Goal: Information Seeking & Learning: Learn about a topic

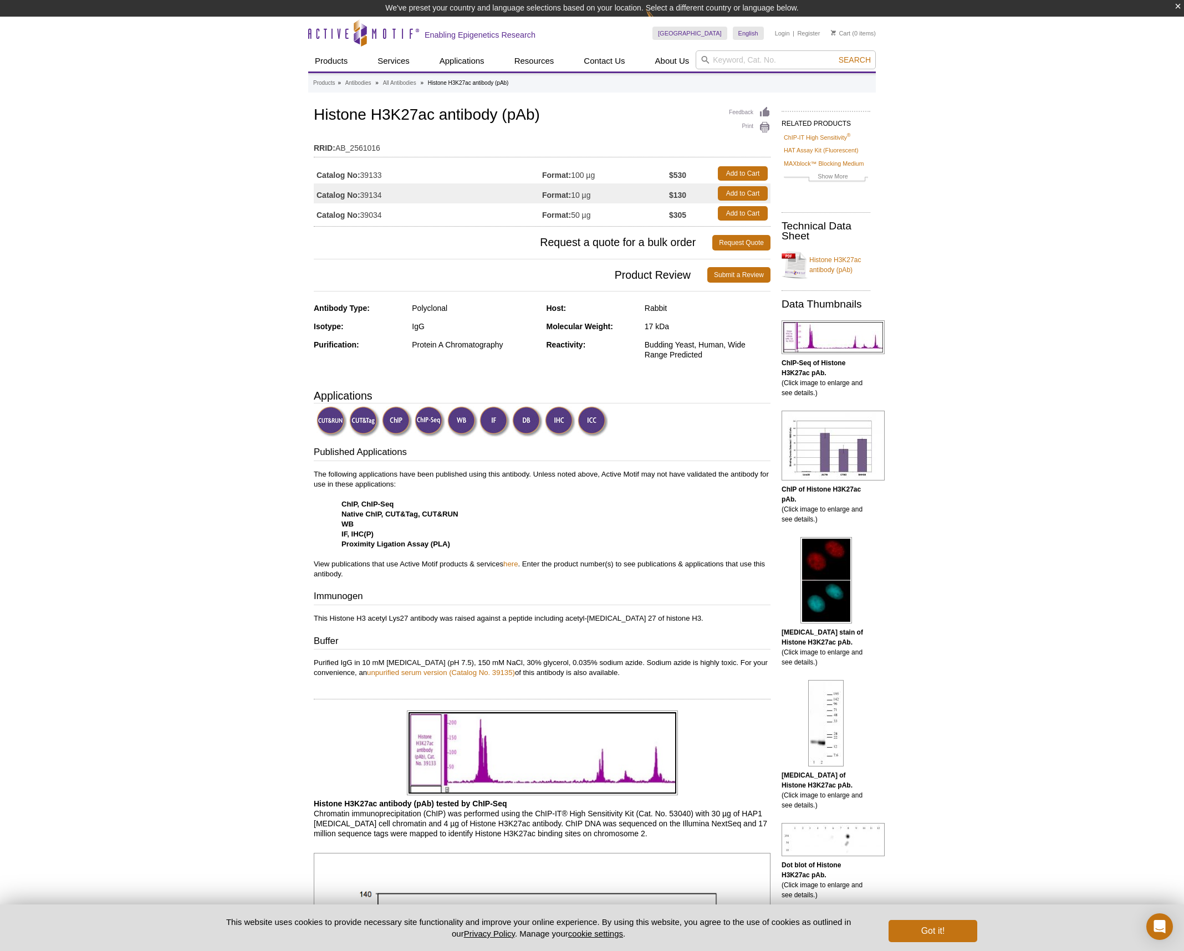
click at [369, 172] on td "Catalog No: 39133" at bounding box center [428, 174] width 228 height 20
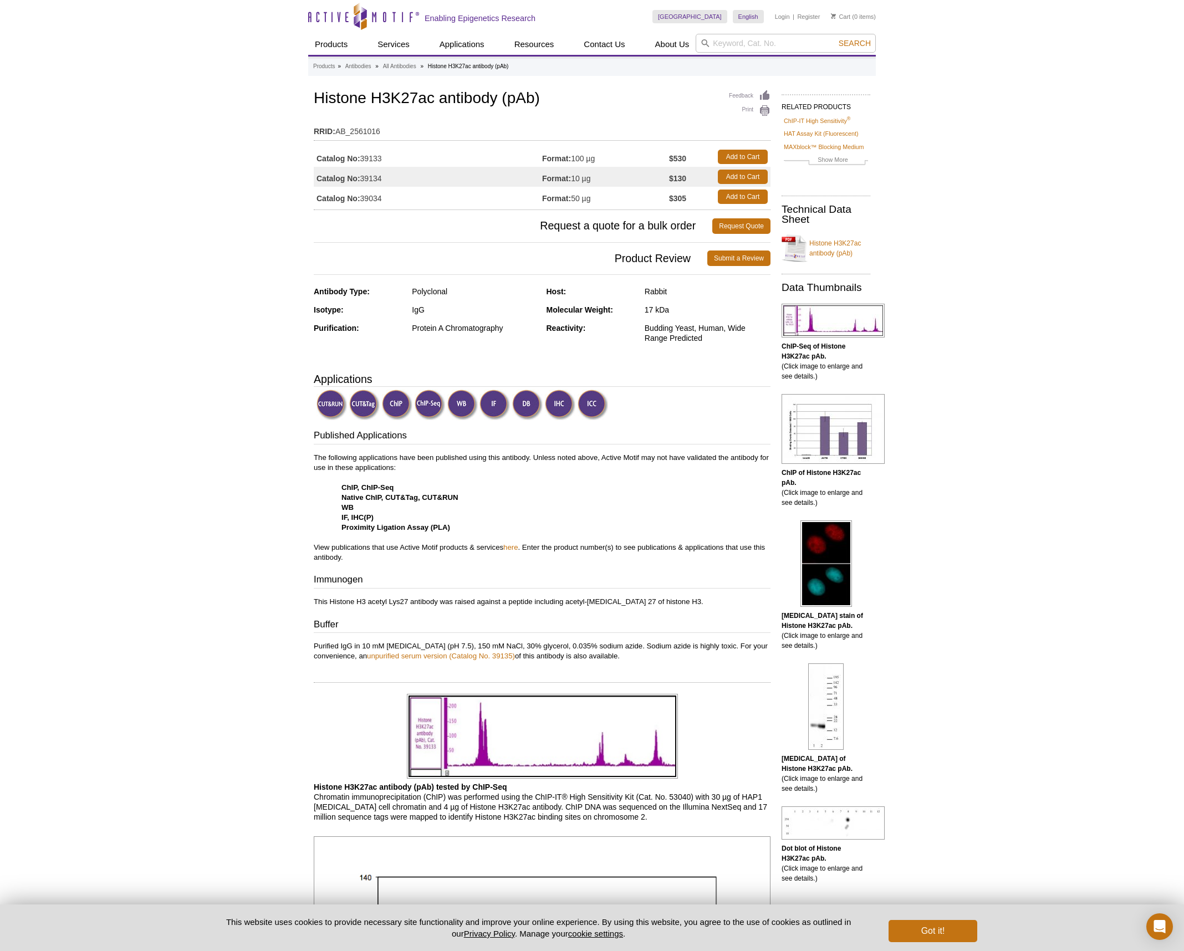
copy td "39133"
click at [722, 42] on input "search" at bounding box center [786, 43] width 180 height 19
type input "H3K4me3"
click at [835, 38] on button "Search" at bounding box center [854, 43] width 39 height 10
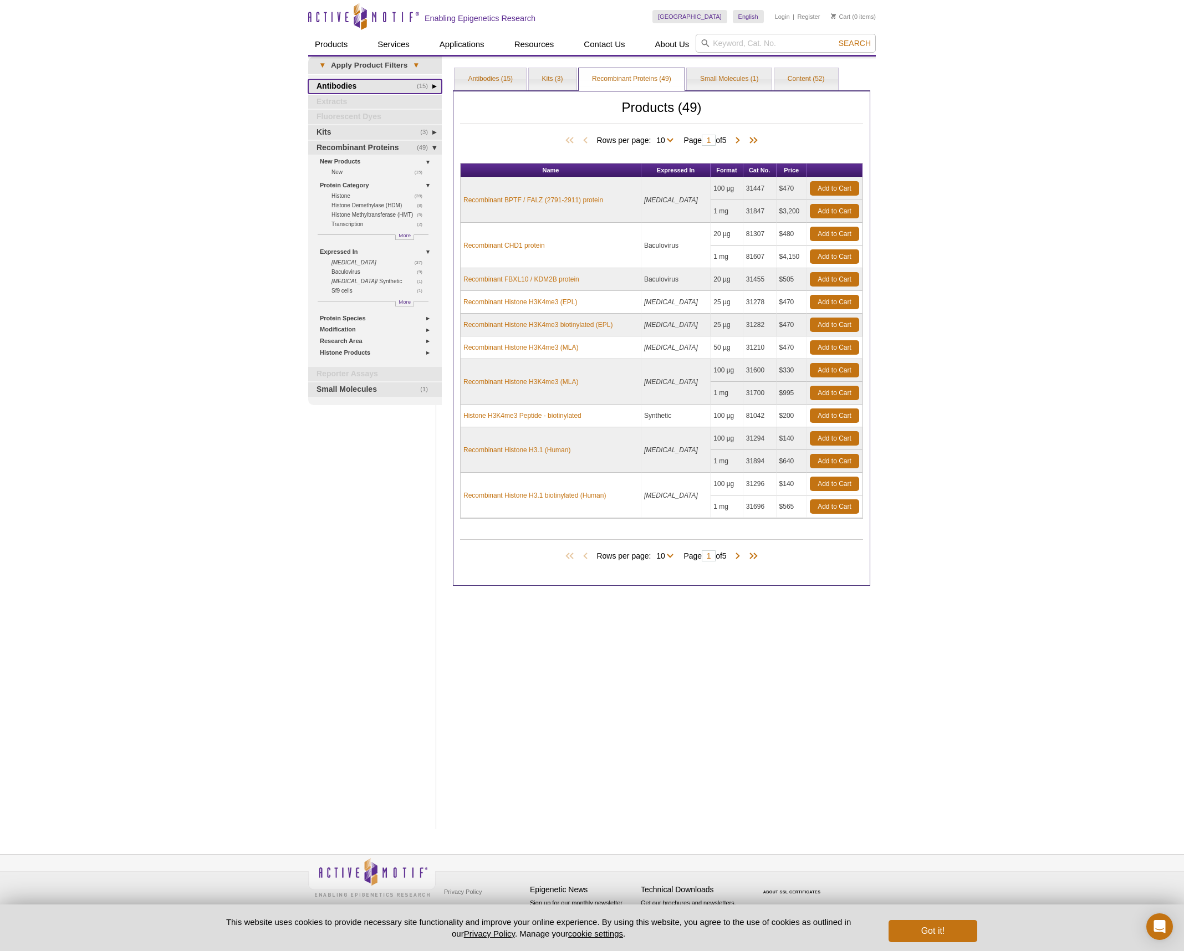
click at [358, 85] on link "(15) Antibodies" at bounding box center [375, 86] width 134 height 14
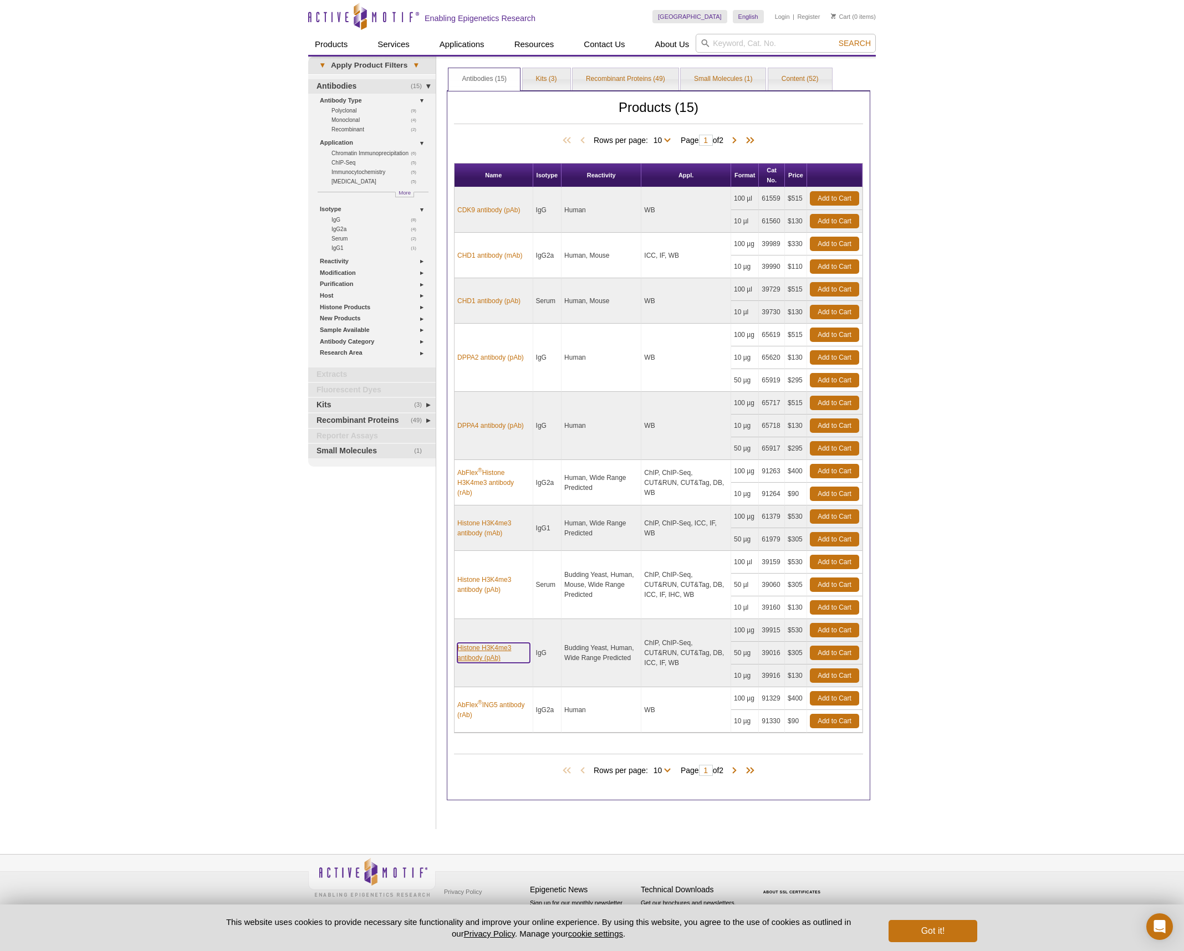
click at [488, 648] on link "Histone H3K4me3 antibody (pAb)" at bounding box center [493, 653] width 73 height 20
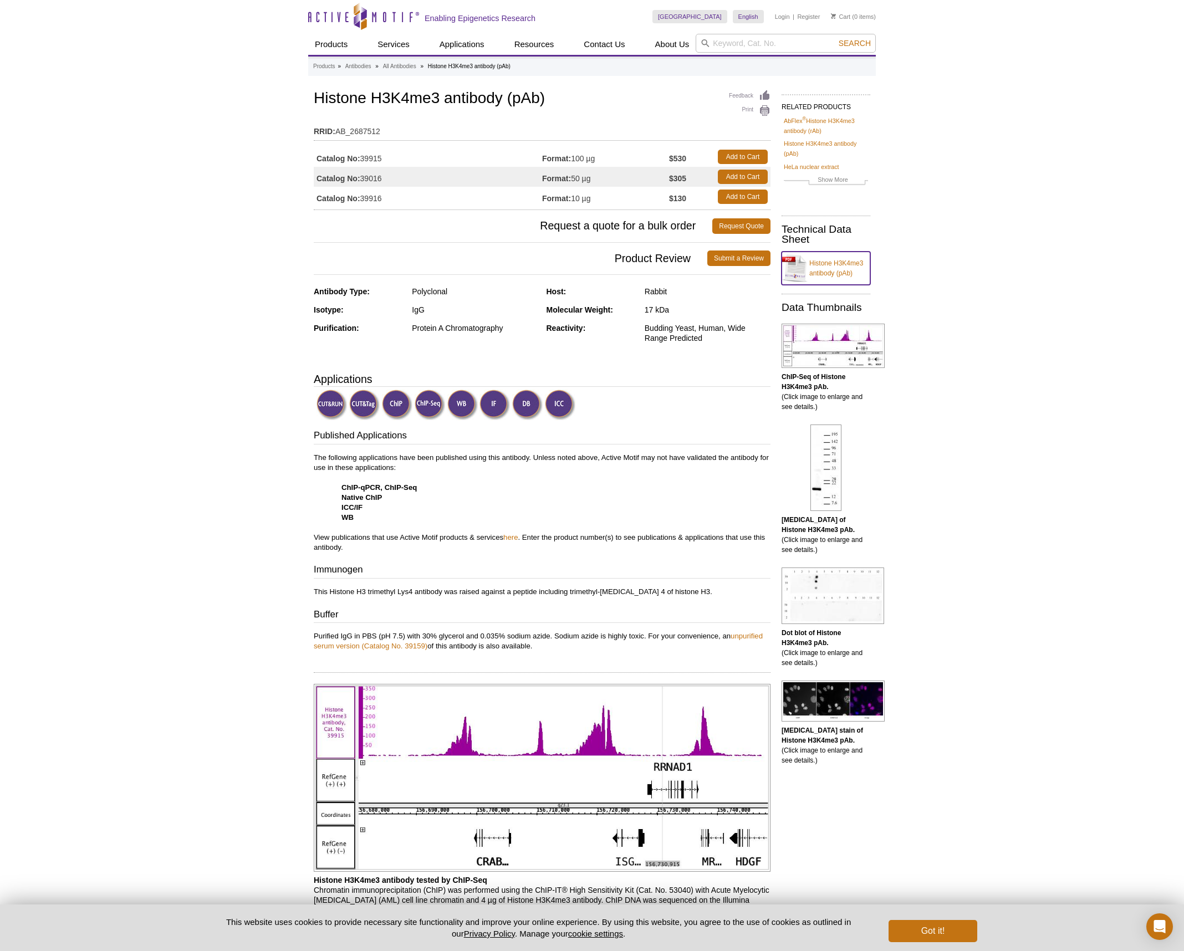
click at [834, 269] on link "Histone H3K4me3 antibody (pAb)" at bounding box center [826, 268] width 89 height 33
click at [374, 159] on td "Catalog No: 39915" at bounding box center [428, 157] width 228 height 20
copy td "39915"
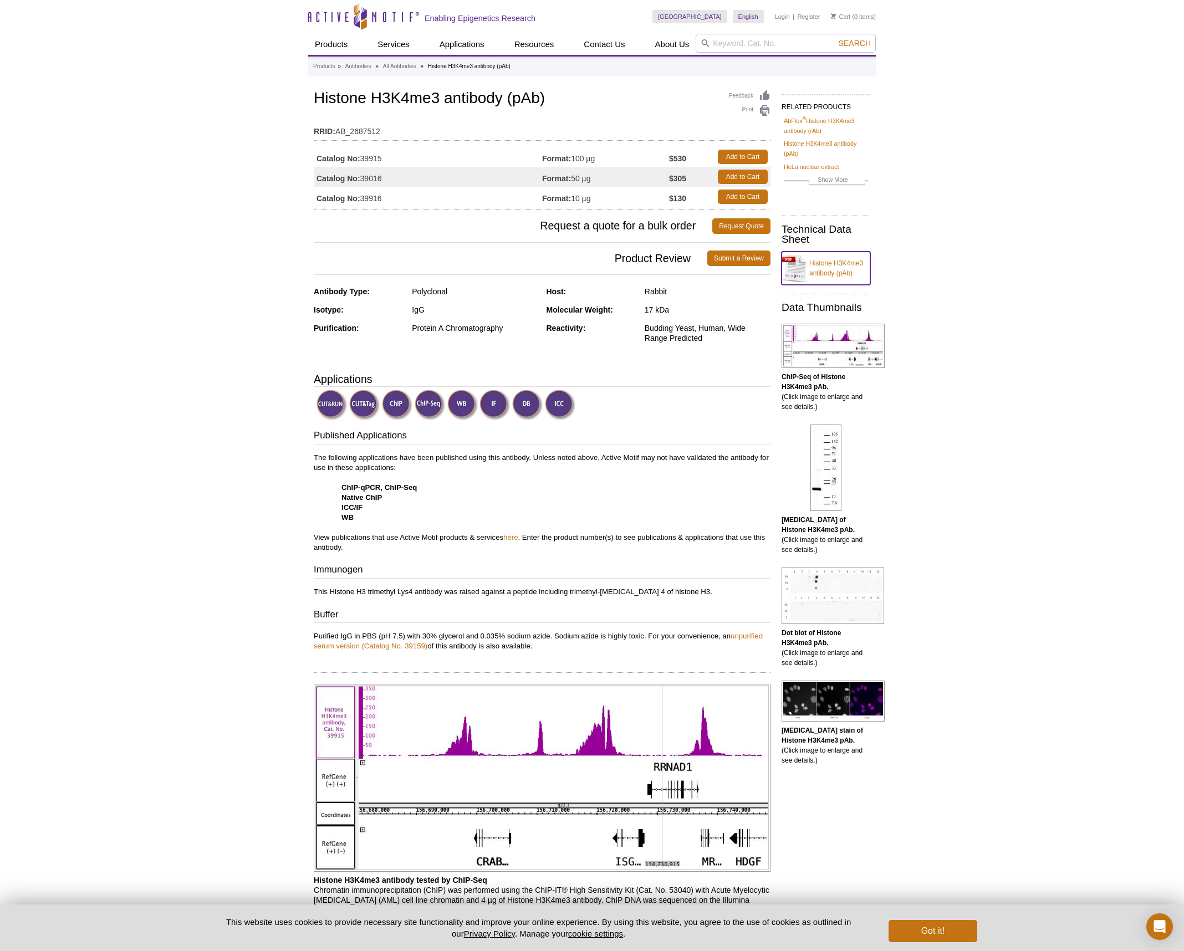
click at [831, 270] on link "Histone H3K4me3 antibody (pAb)" at bounding box center [826, 268] width 89 height 33
click at [736, 41] on input "search" at bounding box center [786, 43] width 180 height 19
type input "H"
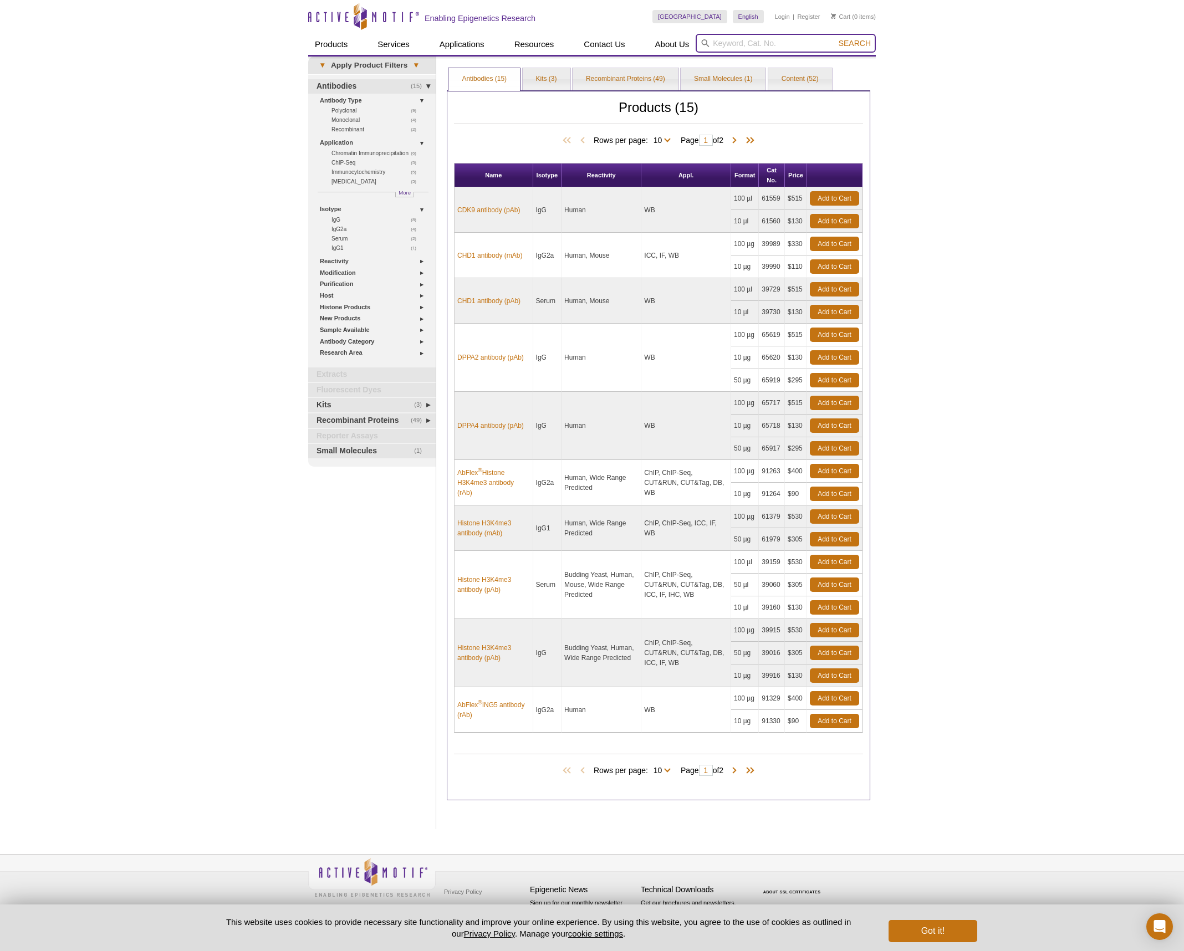
click at [750, 44] on input "search" at bounding box center [786, 43] width 180 height 19
click at [735, 60] on strong "h3k27" at bounding box center [734, 61] width 21 height 8
type input "histone h3k27ac"
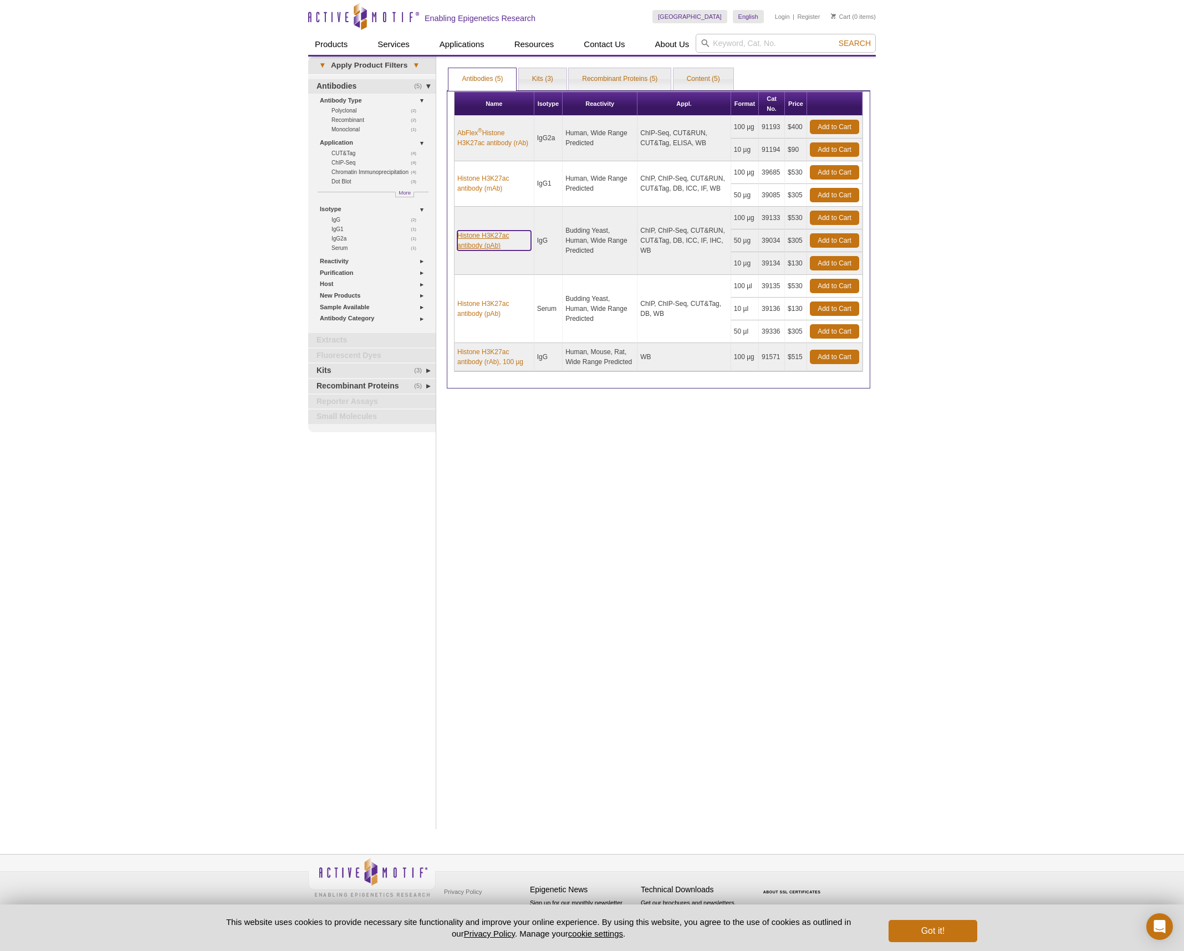
click at [487, 235] on link "Histone H3K27ac antibody (pAb)" at bounding box center [494, 241] width 74 height 20
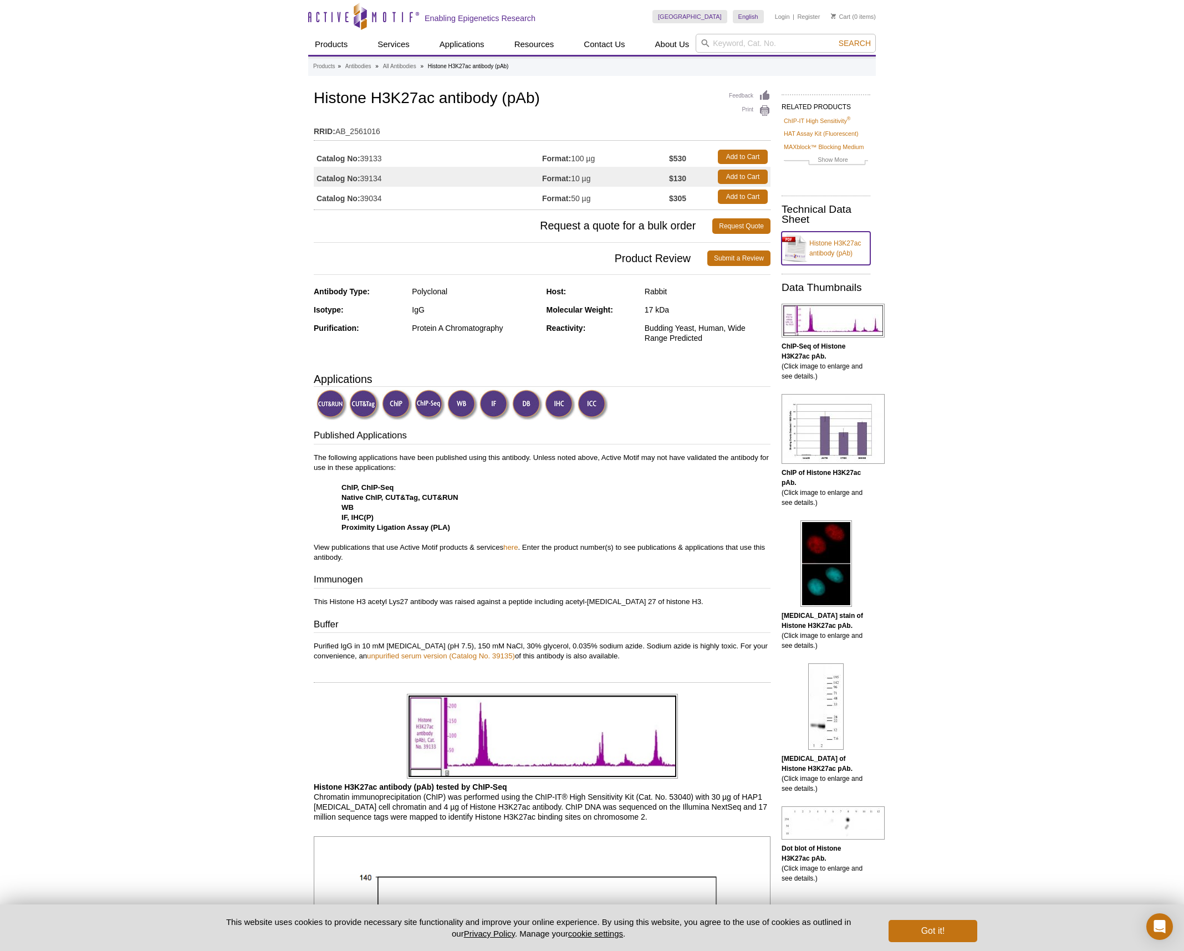
click at [793, 245] on link "Histone H3K27ac antibody (pAb)" at bounding box center [826, 248] width 89 height 33
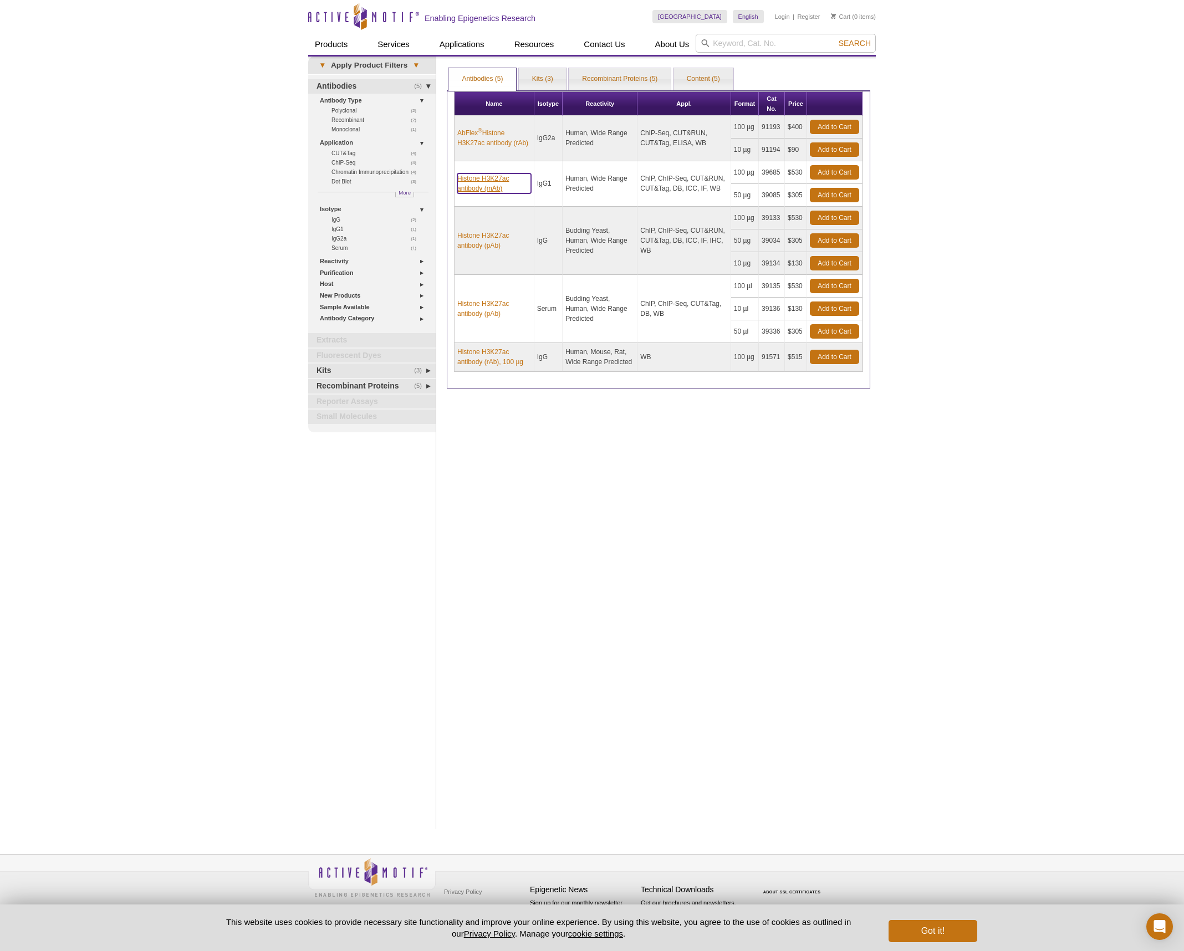
click at [506, 178] on link "Histone H3K27ac antibody (mAb)" at bounding box center [494, 183] width 74 height 20
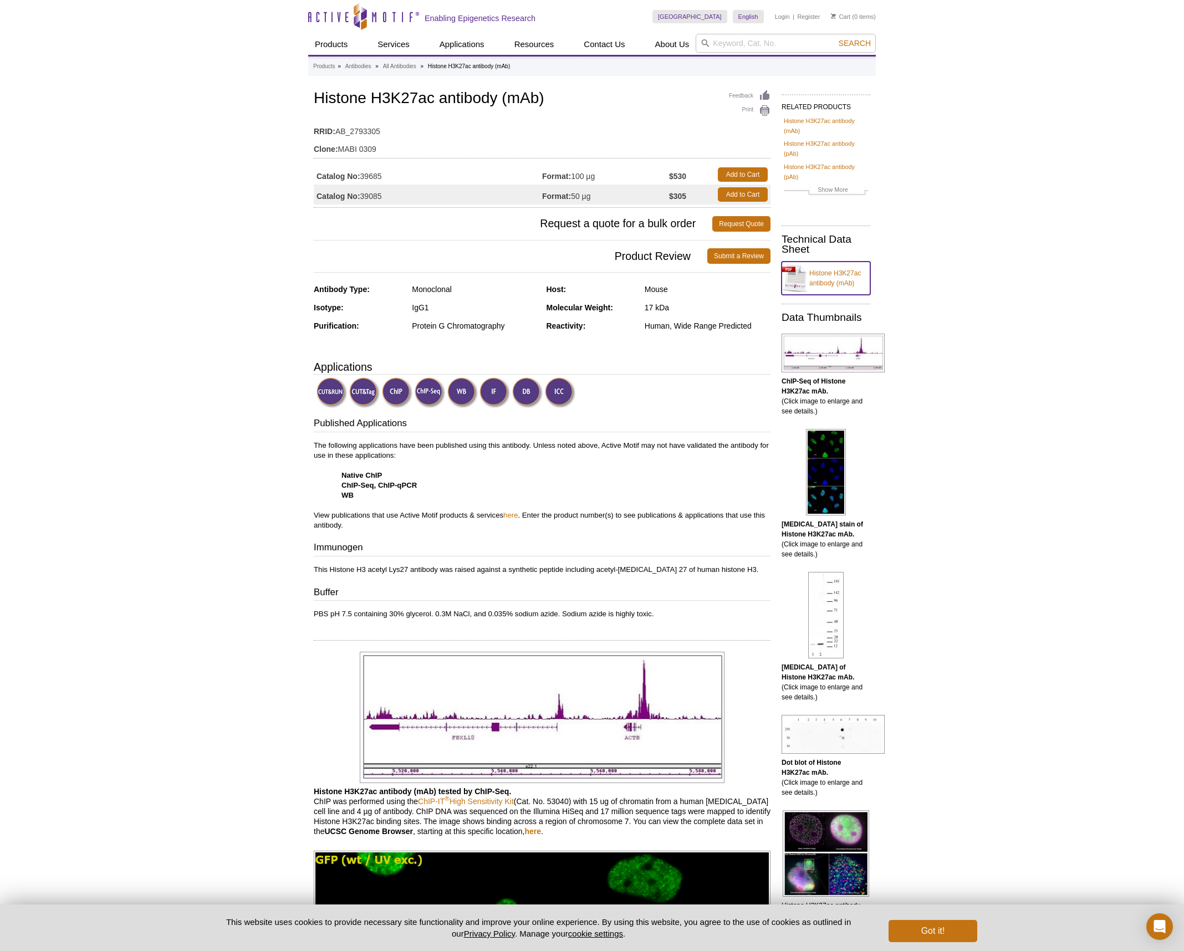
click at [795, 269] on link "Histone H3K27ac antibody (mAb)" at bounding box center [826, 278] width 89 height 33
click at [371, 172] on td "Catalog No: 39685" at bounding box center [428, 175] width 228 height 20
copy td "39685"
click at [748, 39] on input "search" at bounding box center [786, 43] width 180 height 19
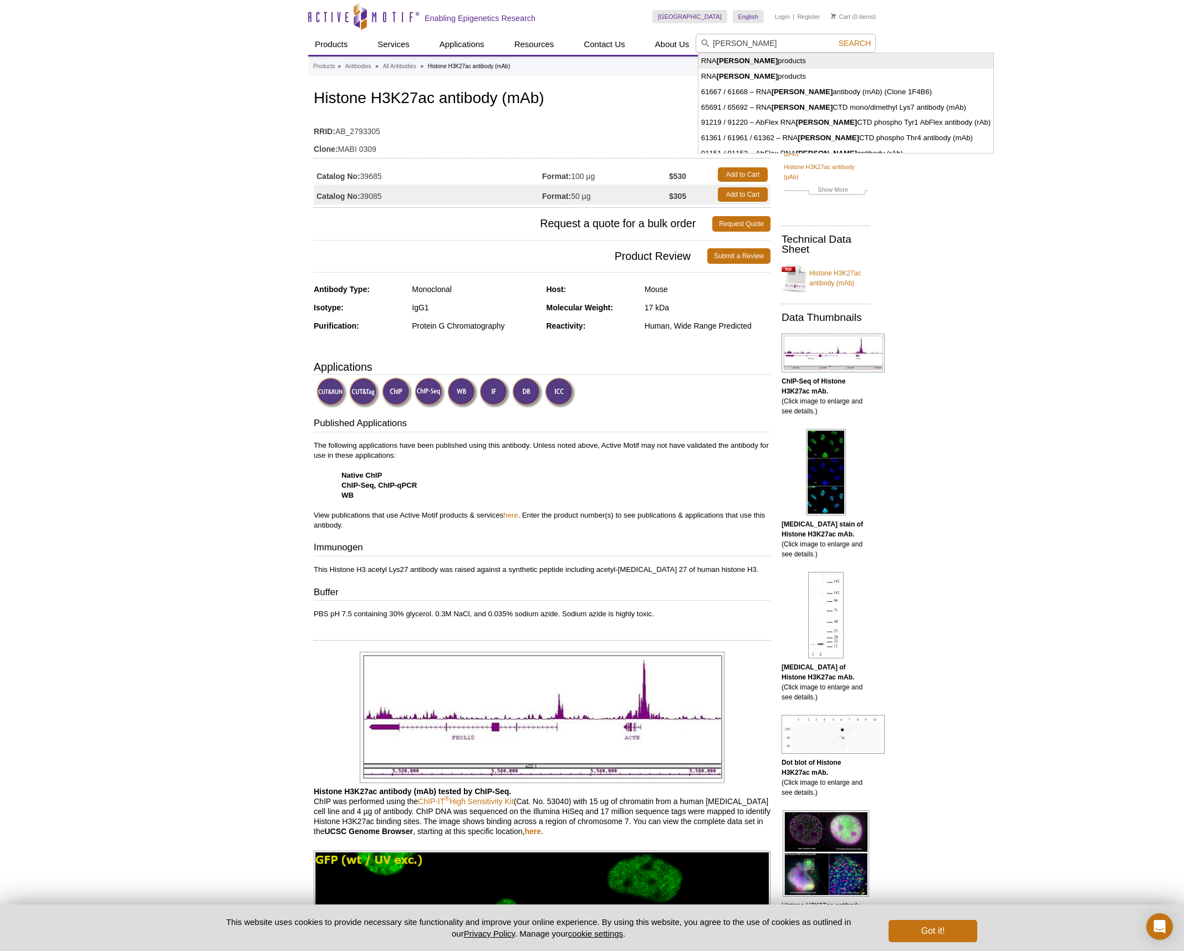
click at [731, 62] on strong "pol II" at bounding box center [748, 61] width 62 height 8
type input "RNA pol II products"
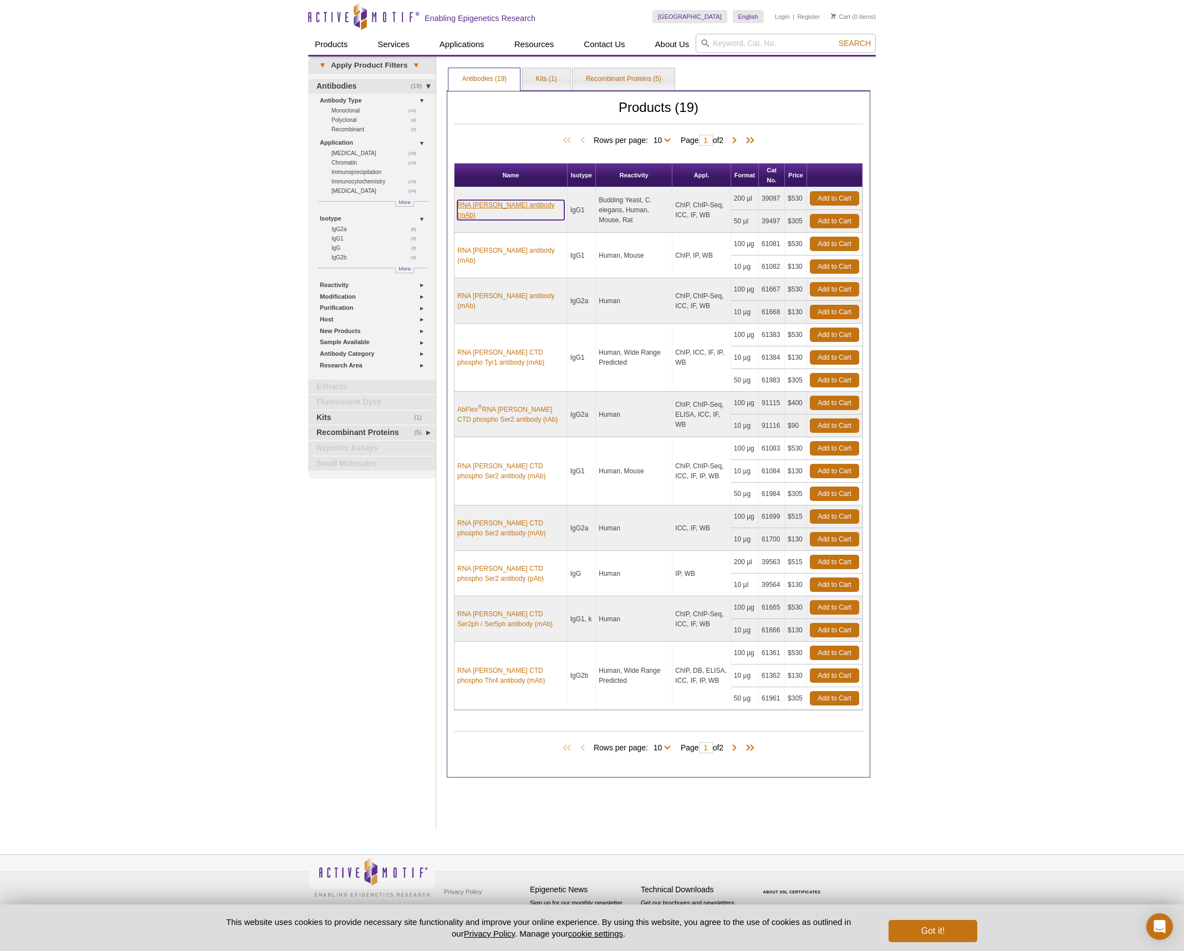
click at [502, 206] on link "RNA [PERSON_NAME] antibody (mAb)" at bounding box center [510, 210] width 107 height 20
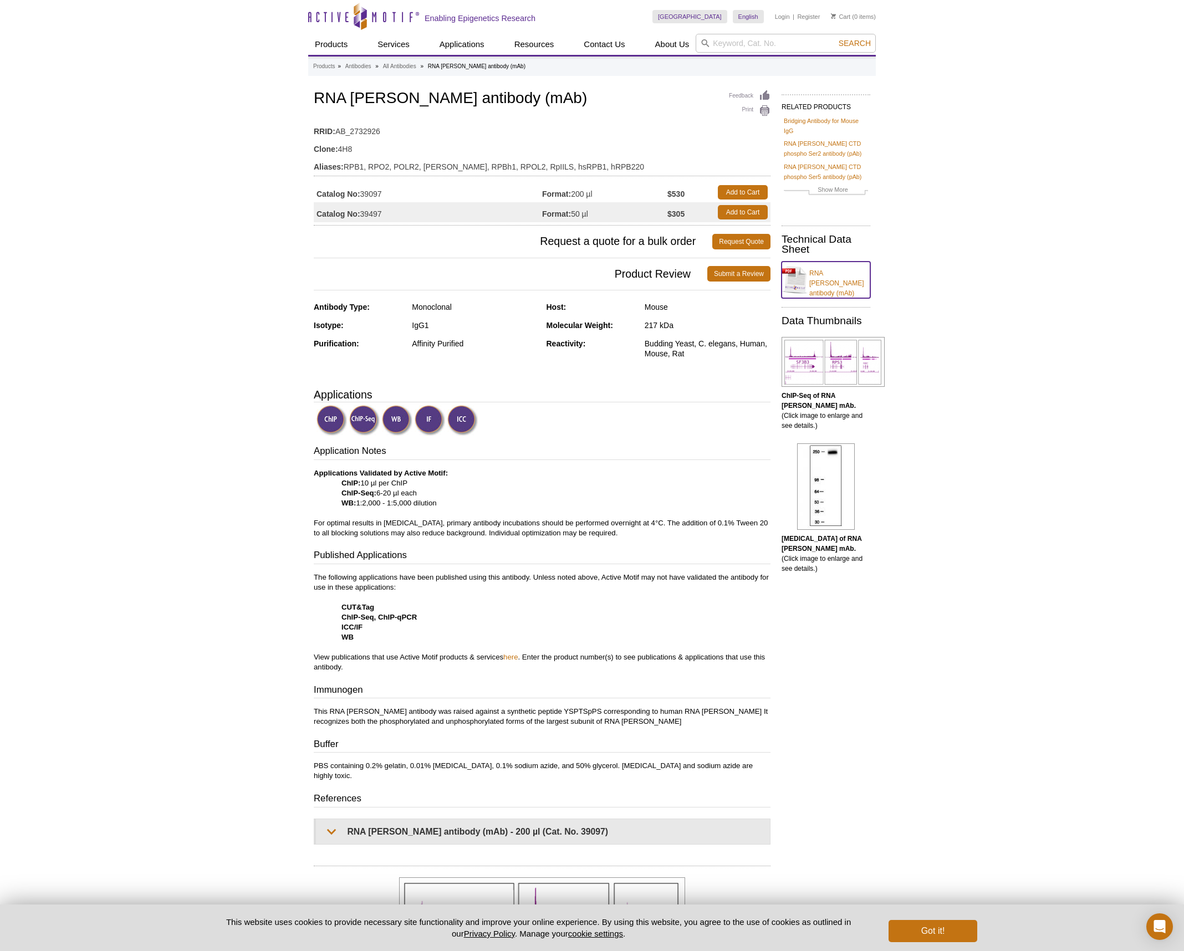
click at [800, 280] on link "RNA [PERSON_NAME] antibody (mAb)" at bounding box center [826, 280] width 89 height 37
